Goal: Information Seeking & Learning: Learn about a topic

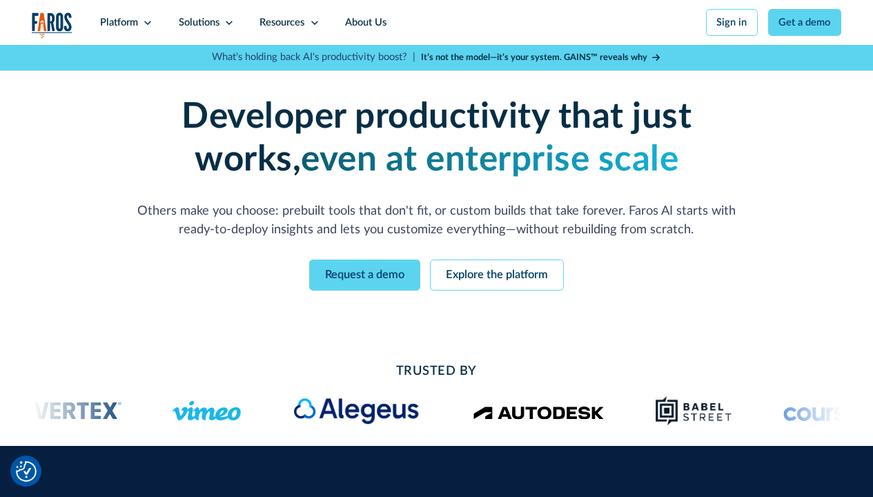
click at [498, 277] on link "Explore the platform" at bounding box center [497, 275] width 134 height 31
